Goal: Transaction & Acquisition: Subscribe to service/newsletter

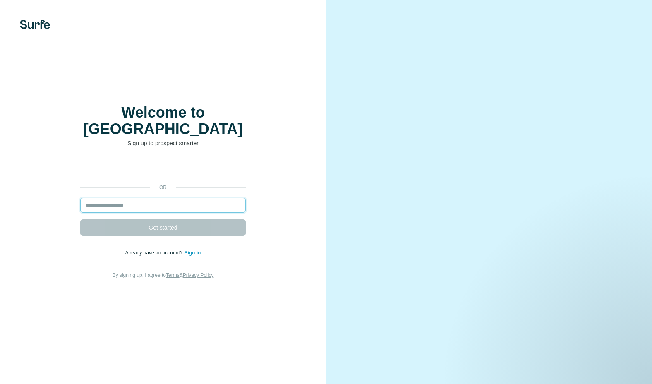
click at [147, 200] on input "email" at bounding box center [163, 205] width 166 height 15
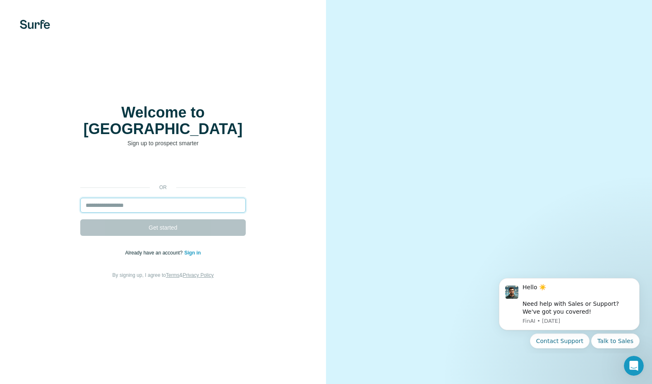
type input "**********"
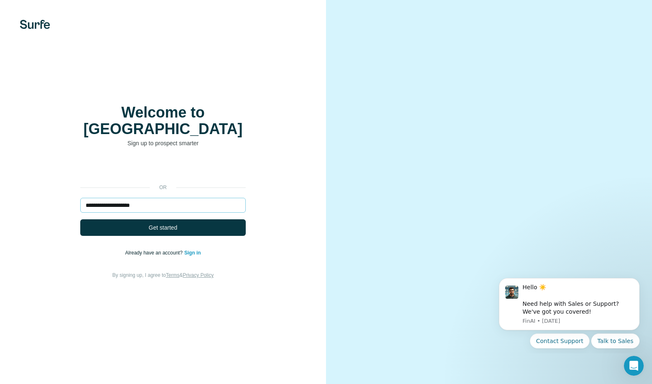
click at [162, 224] on span "Get started" at bounding box center [163, 228] width 29 height 8
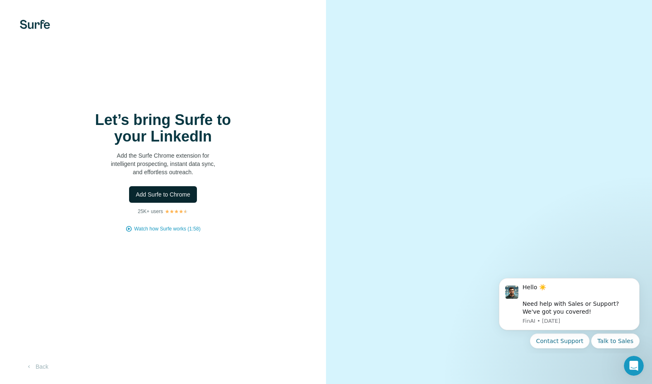
click at [161, 197] on span "Add Surfe to Chrome" at bounding box center [163, 194] width 55 height 8
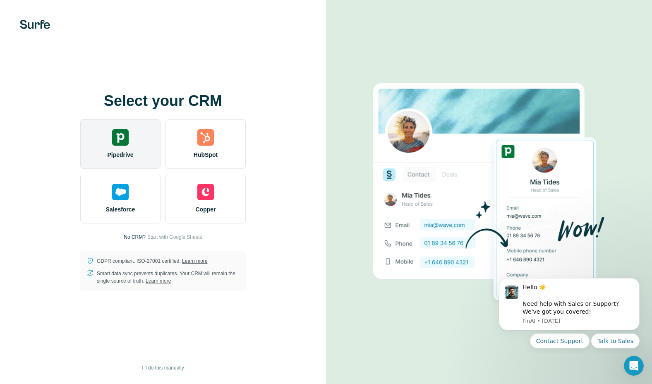
click at [140, 152] on div "Pipedrive" at bounding box center [120, 144] width 80 height 50
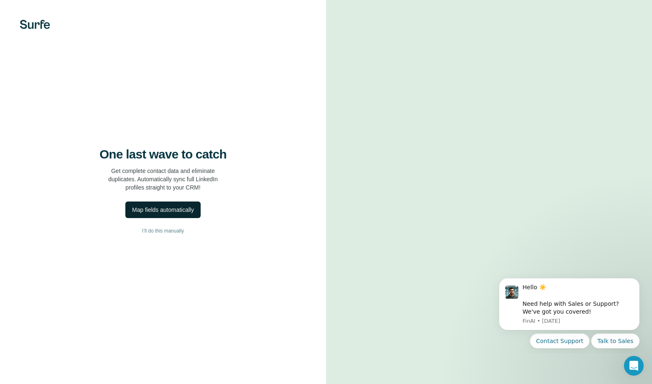
click at [185, 207] on div "Map fields automatically" at bounding box center [163, 210] width 62 height 8
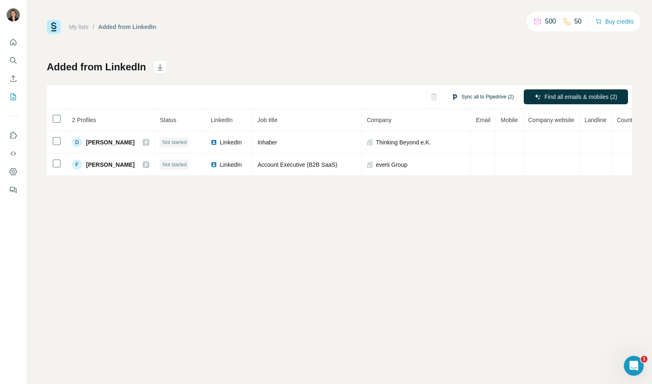
click at [478, 95] on button "Sync all to Pipedrive (2)" at bounding box center [483, 97] width 74 height 12
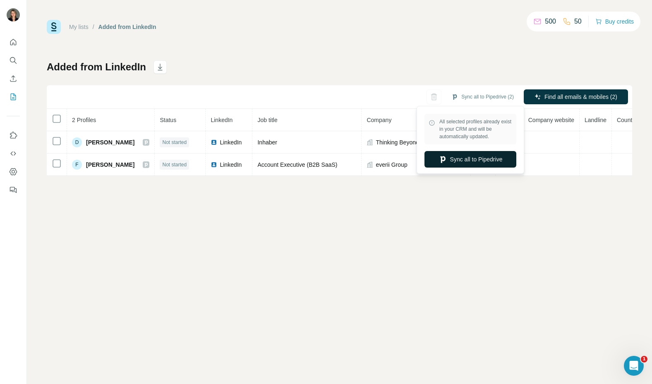
click at [473, 162] on button "Sync all to Pipedrive" at bounding box center [471, 159] width 92 height 17
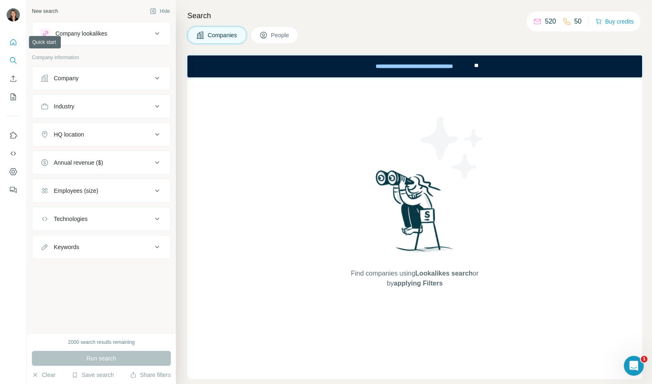
click at [11, 46] on icon "Quick start" at bounding box center [13, 42] width 8 height 8
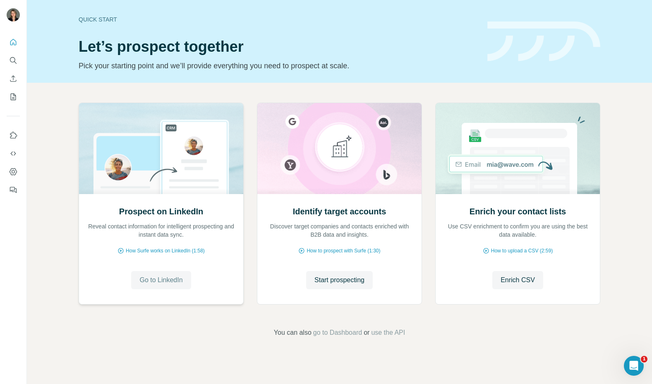
click at [164, 276] on span "Go to LinkedIn" at bounding box center [161, 280] width 43 height 10
click at [192, 249] on span "How Surfe works on LinkedIn (1:58)" at bounding box center [165, 250] width 79 height 7
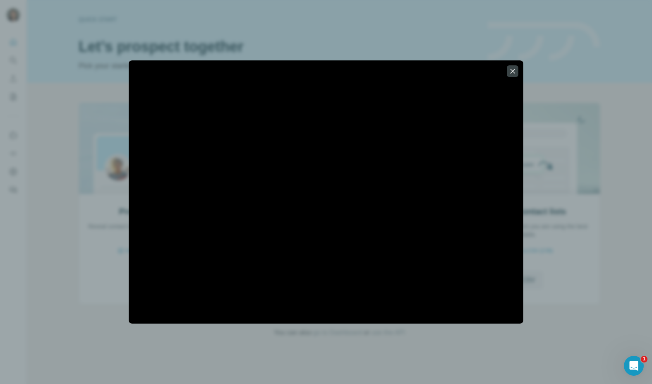
click at [556, 204] on div at bounding box center [326, 192] width 652 height 384
